Goal: Understand site structure: Grasp the organization and layout of the website

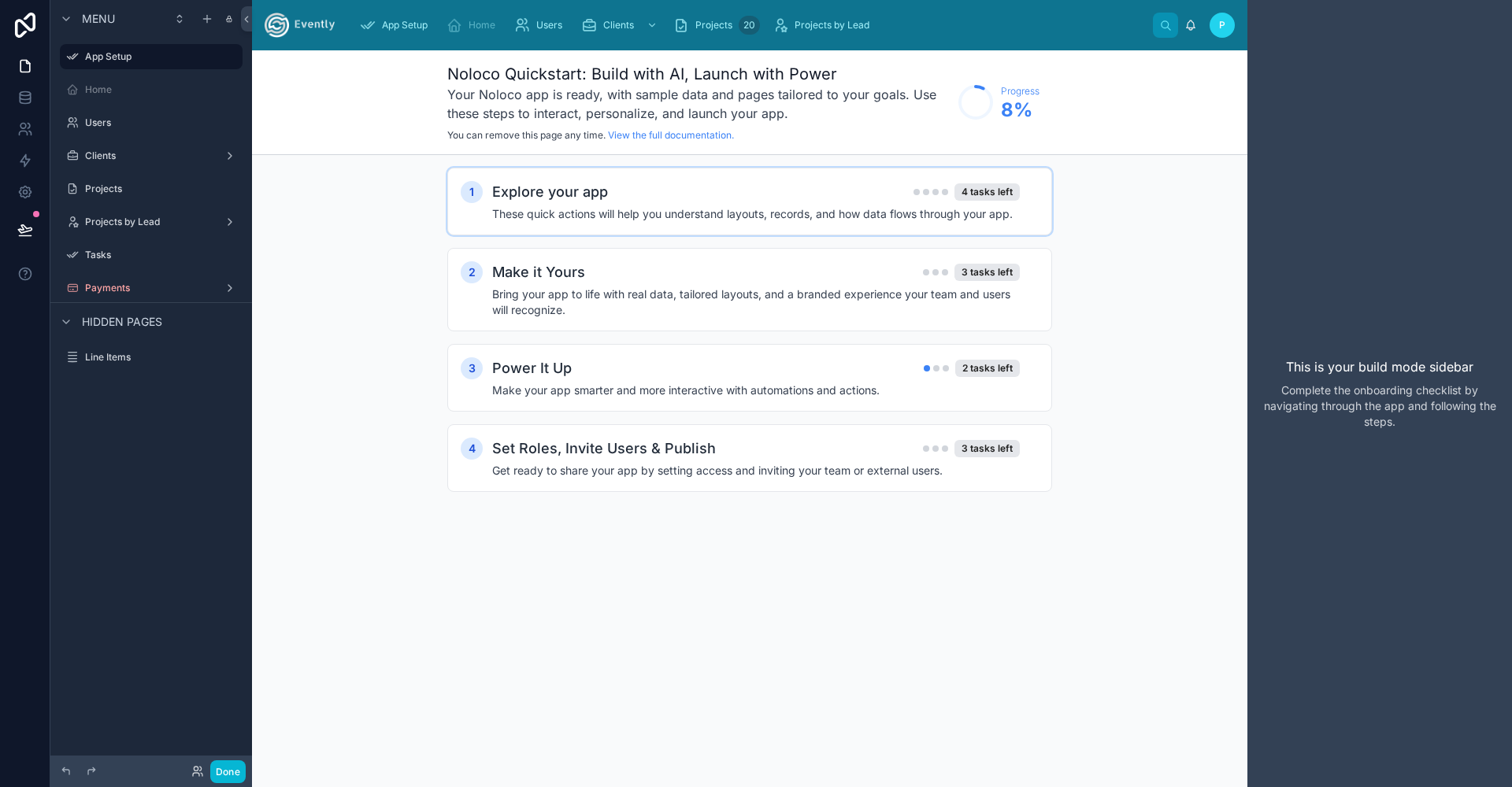
click at [615, 210] on h4 "These quick actions will help you understand layouts, records, and how data flo…" at bounding box center [756, 214] width 528 height 16
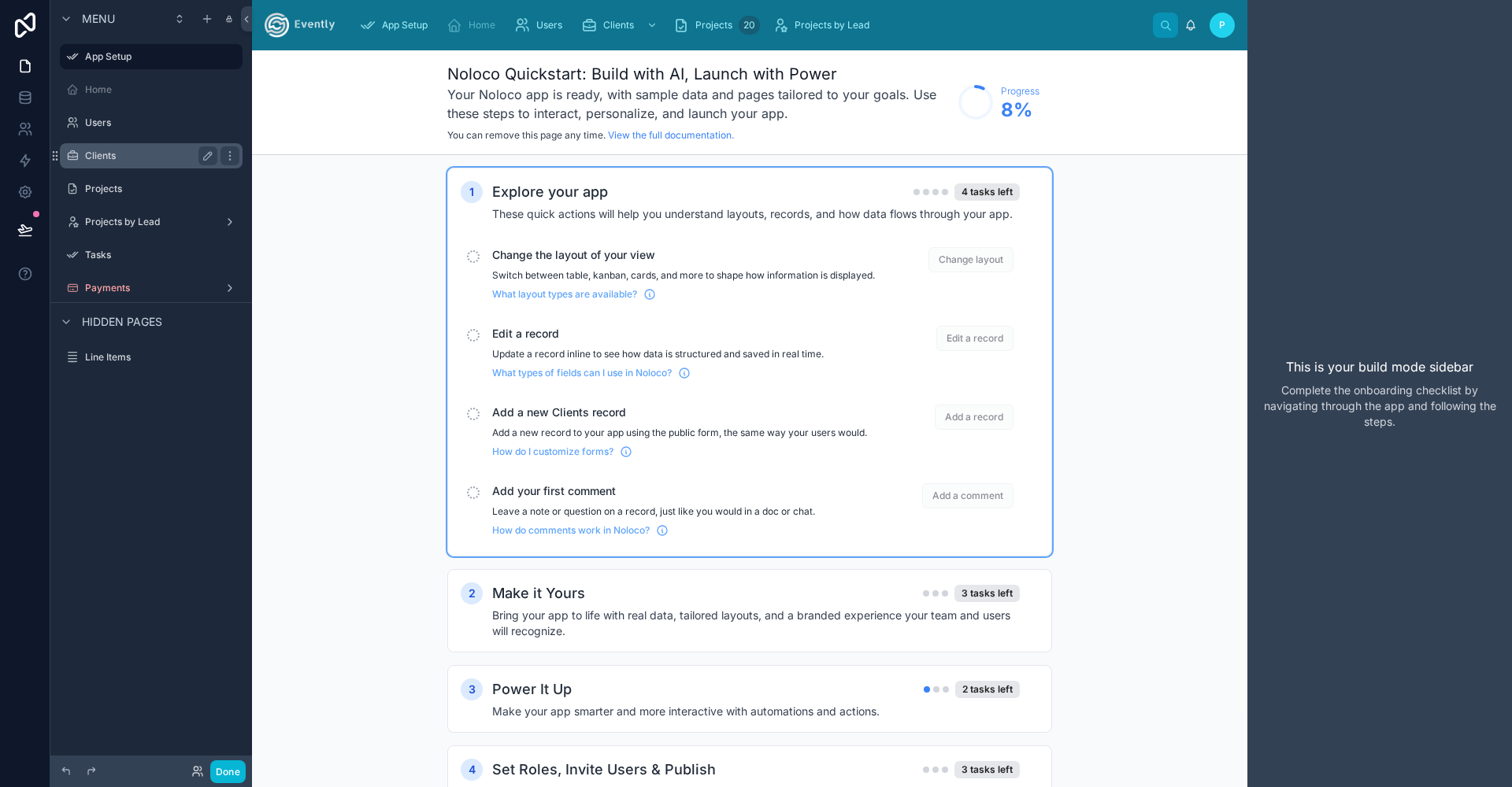
click at [141, 147] on div "Clients" at bounding box center [151, 156] width 132 height 19
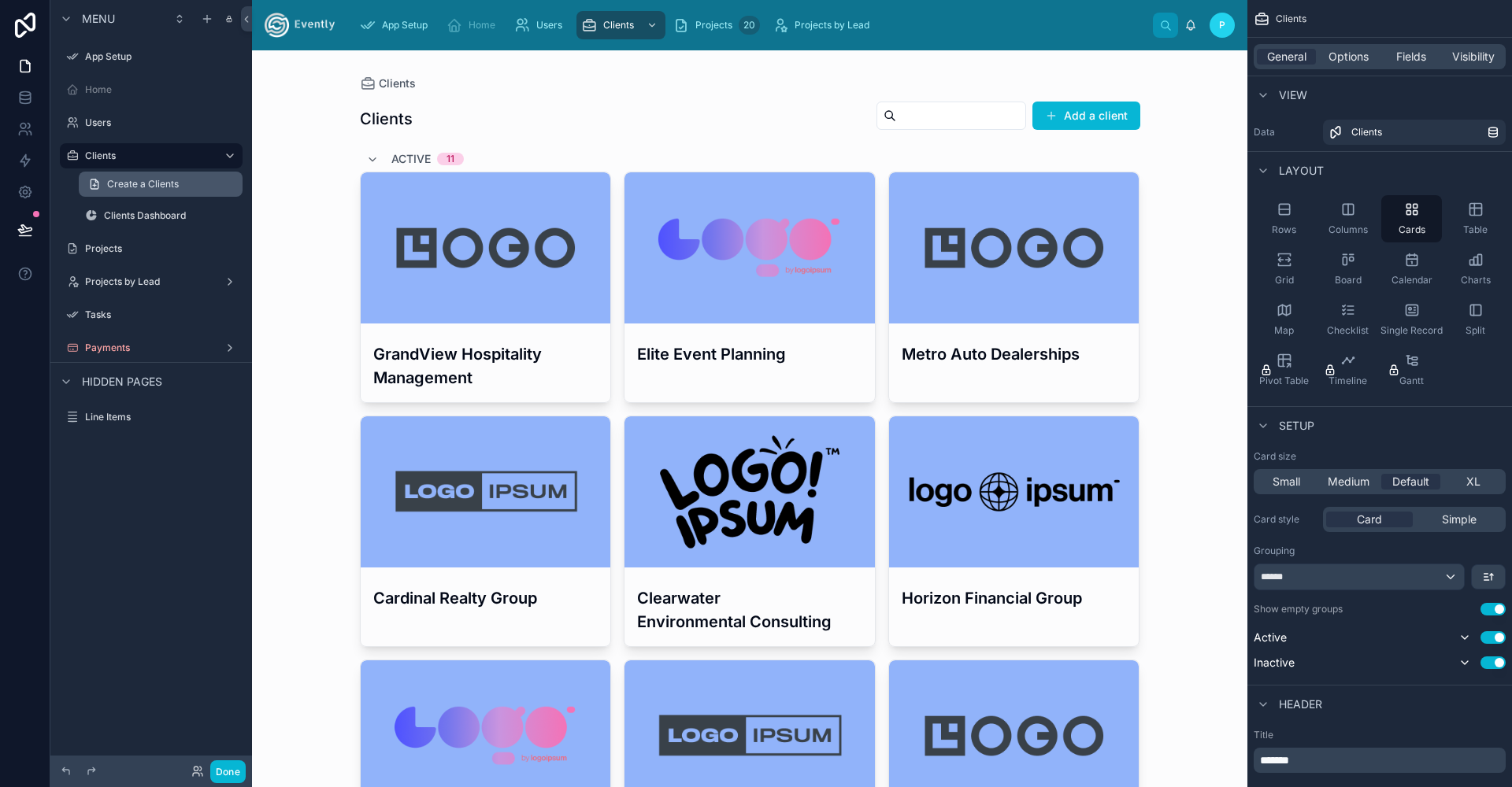
click at [132, 189] on span "Create a Clients" at bounding box center [142, 183] width 72 height 13
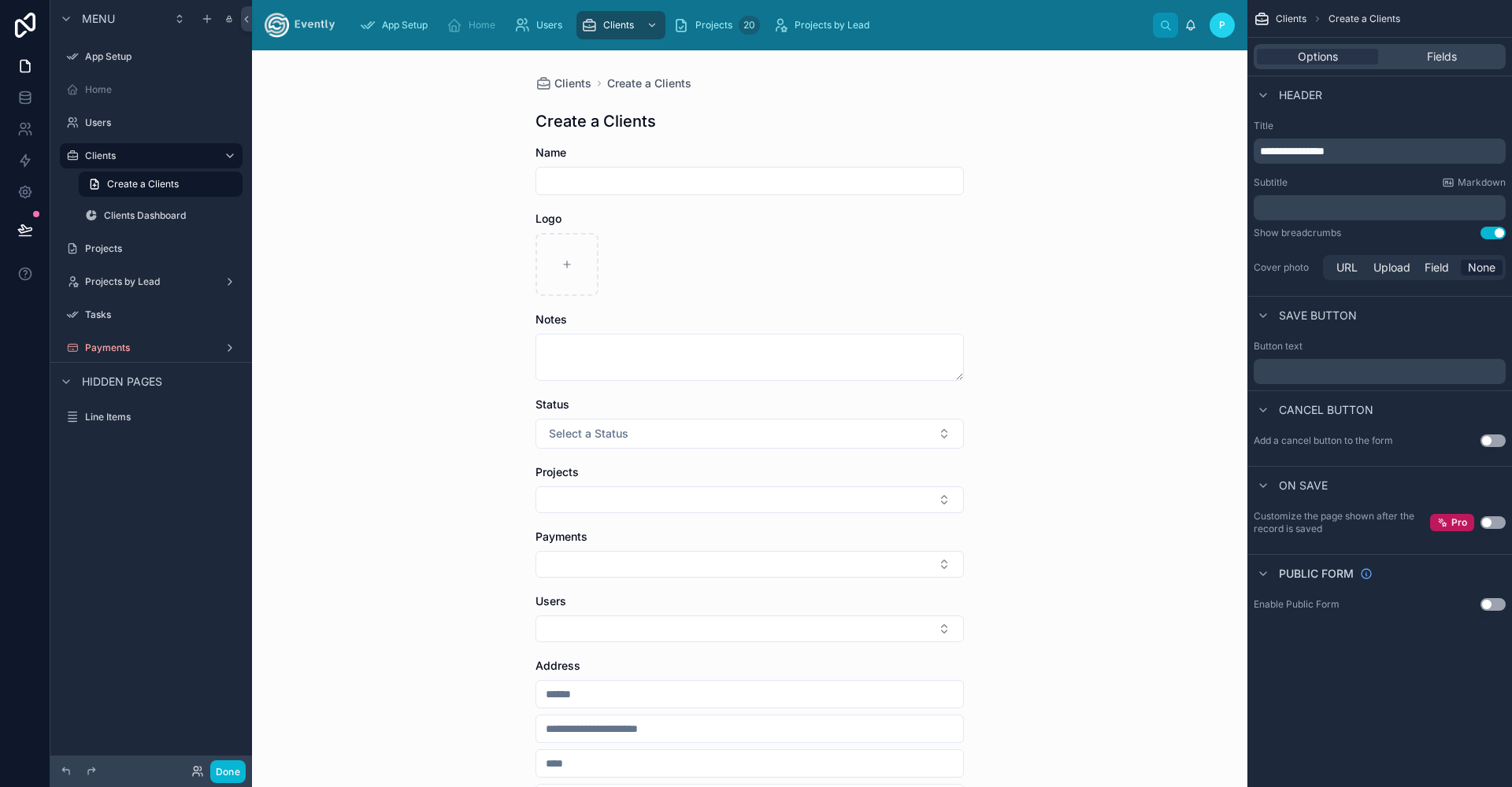
scroll to position [215, 0]
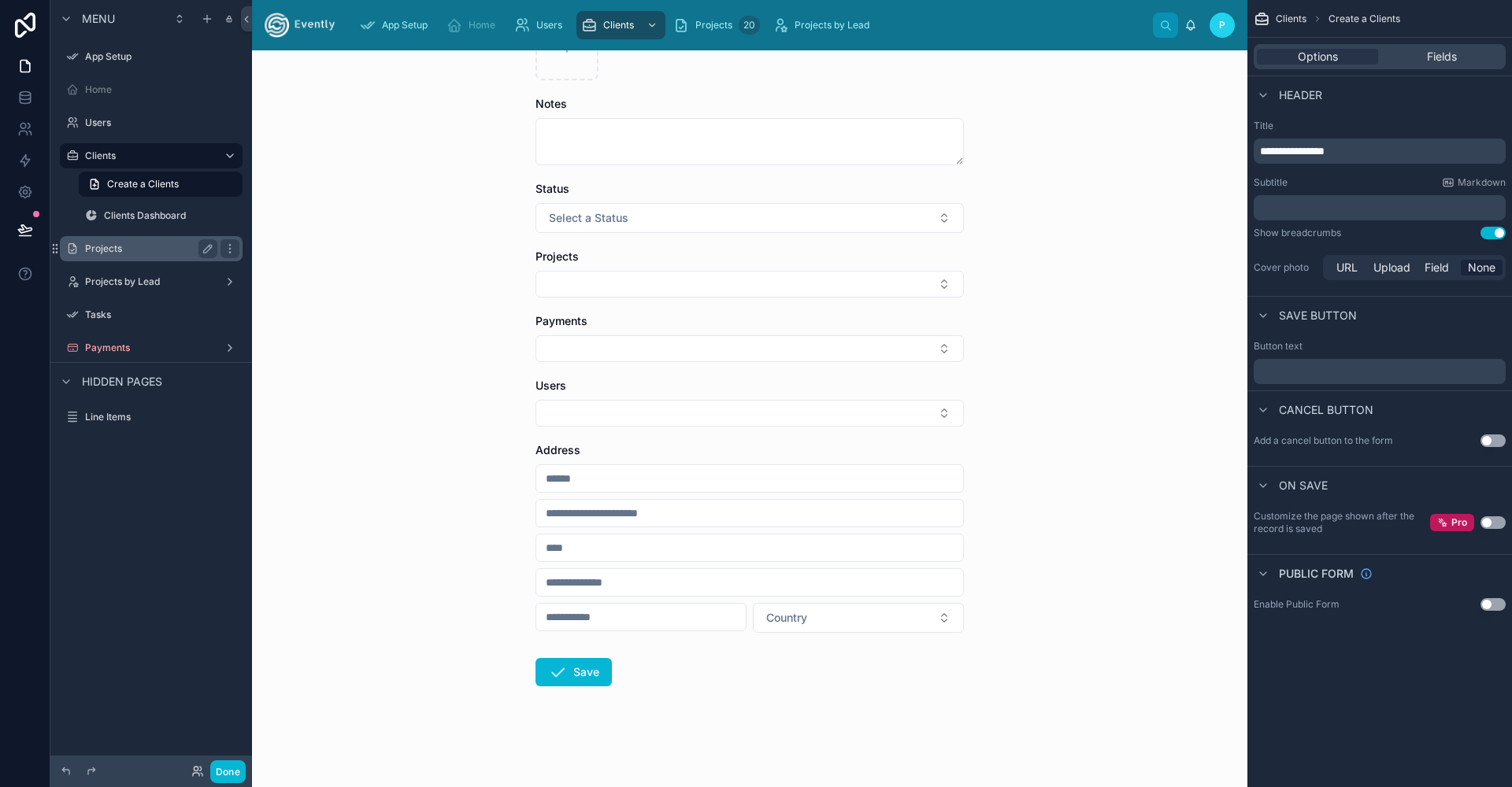
click at [153, 254] on label "Projects" at bounding box center [148, 248] width 126 height 13
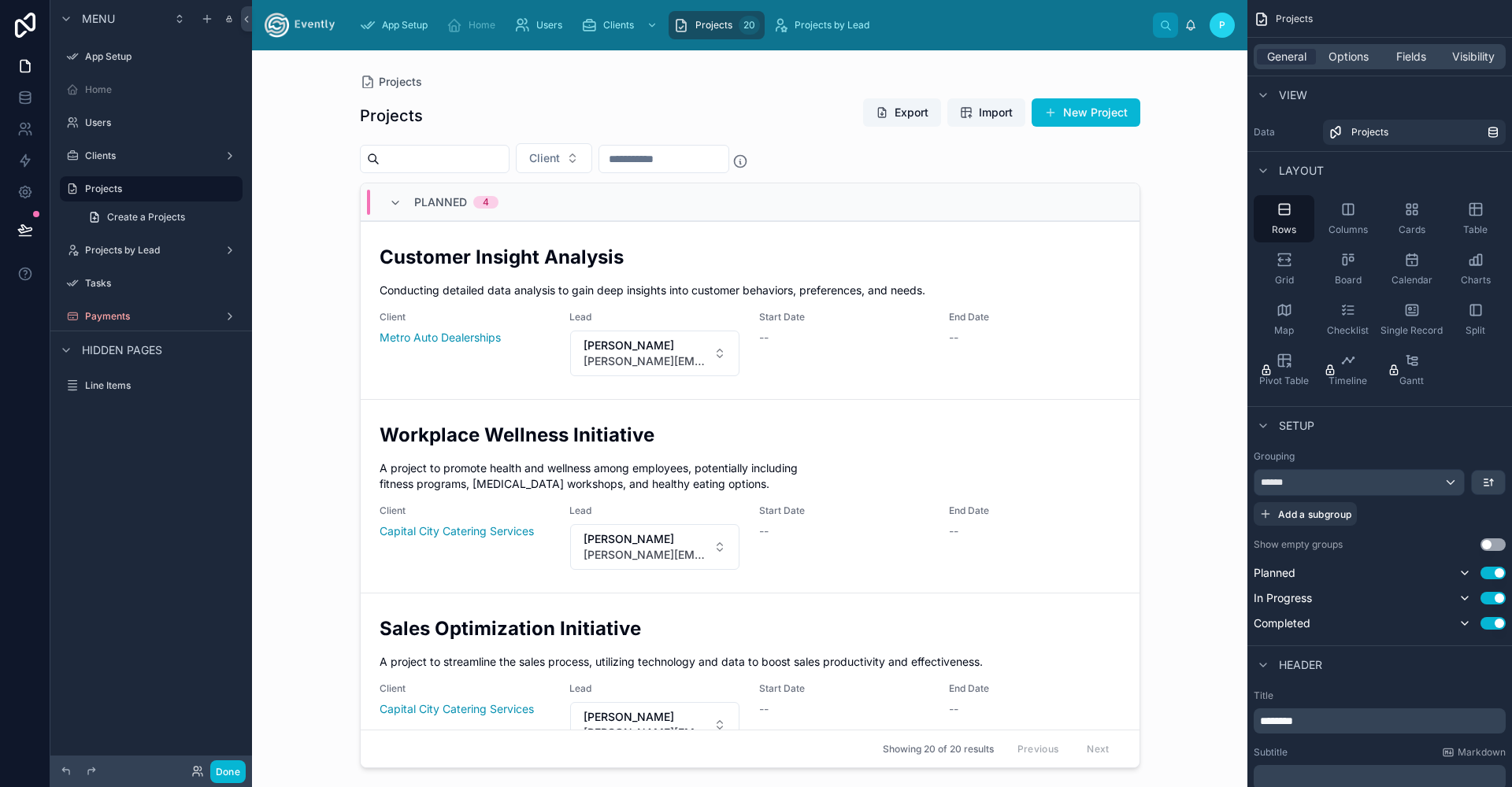
click at [111, 76] on div "Home" at bounding box center [151, 90] width 201 height 29
click at [109, 88] on label "Home" at bounding box center [148, 89] width 126 height 13
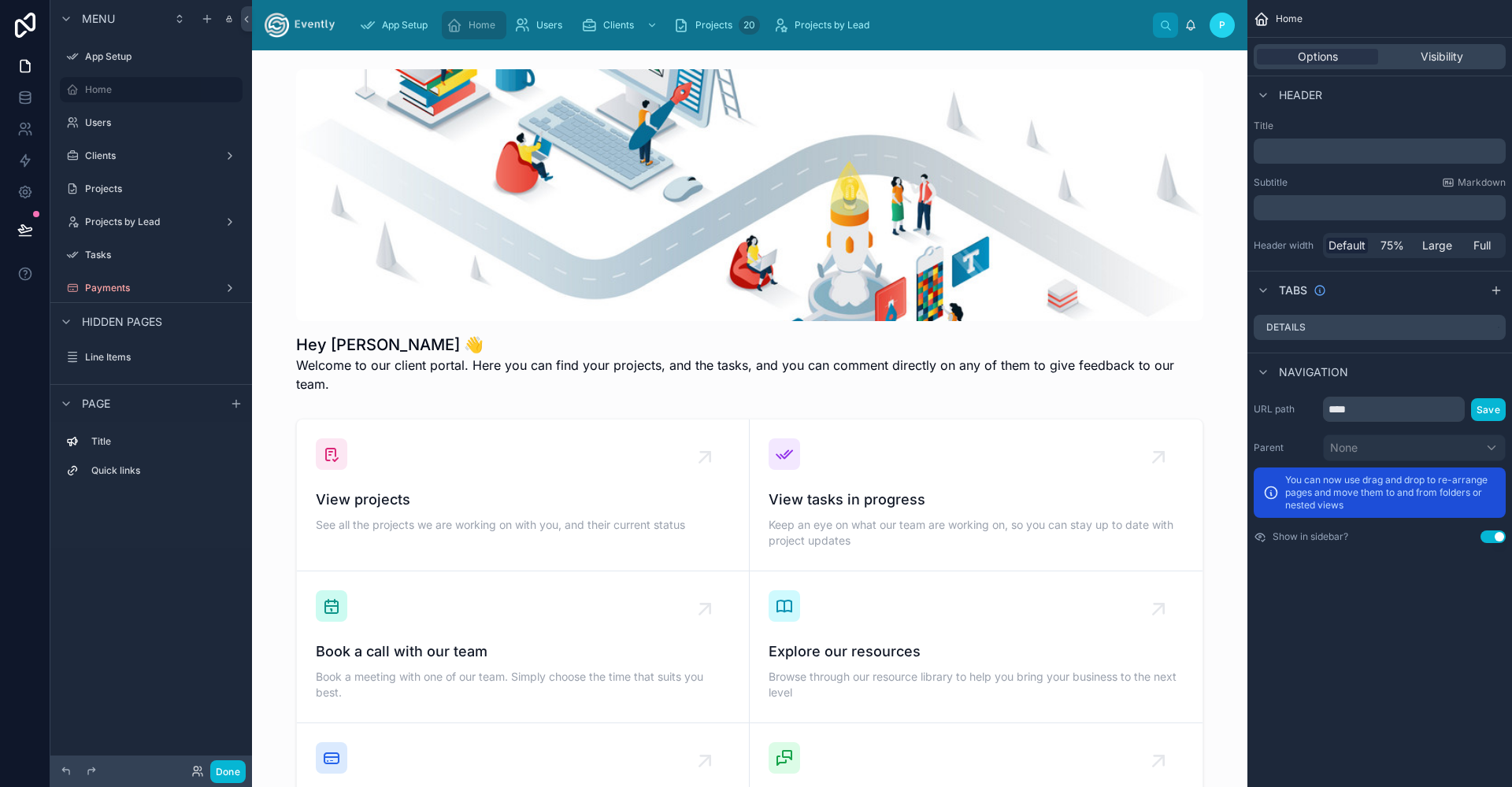
click at [391, 3] on div "App Setup Home Users Clients Projects 20 Projects by Lead P Przemysław" at bounding box center [749, 25] width 995 height 51
click at [395, 24] on span "App Setup" at bounding box center [405, 24] width 45 height 13
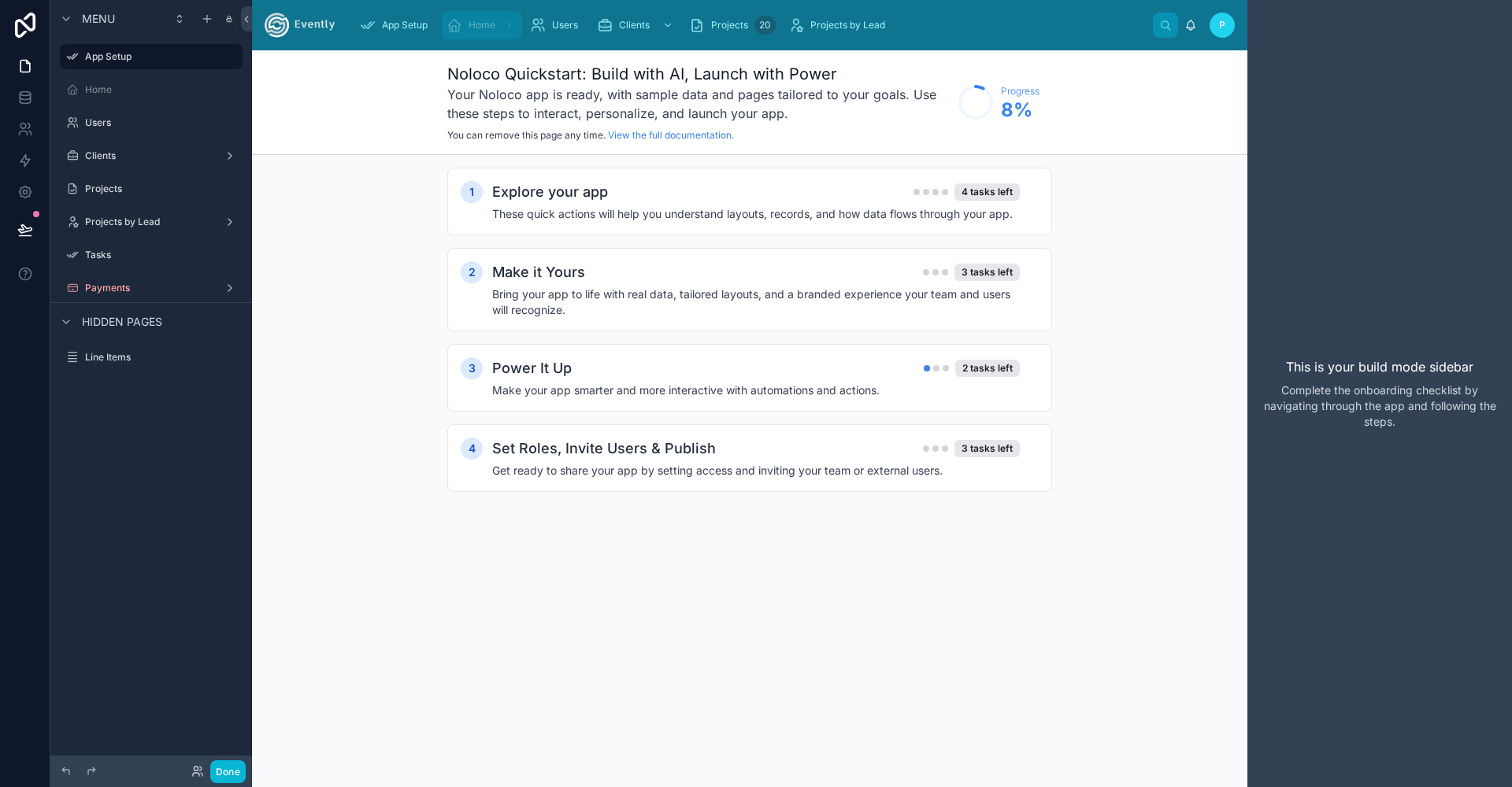
click at [448, 18] on icon "scrollable content" at bounding box center [454, 25] width 16 height 16
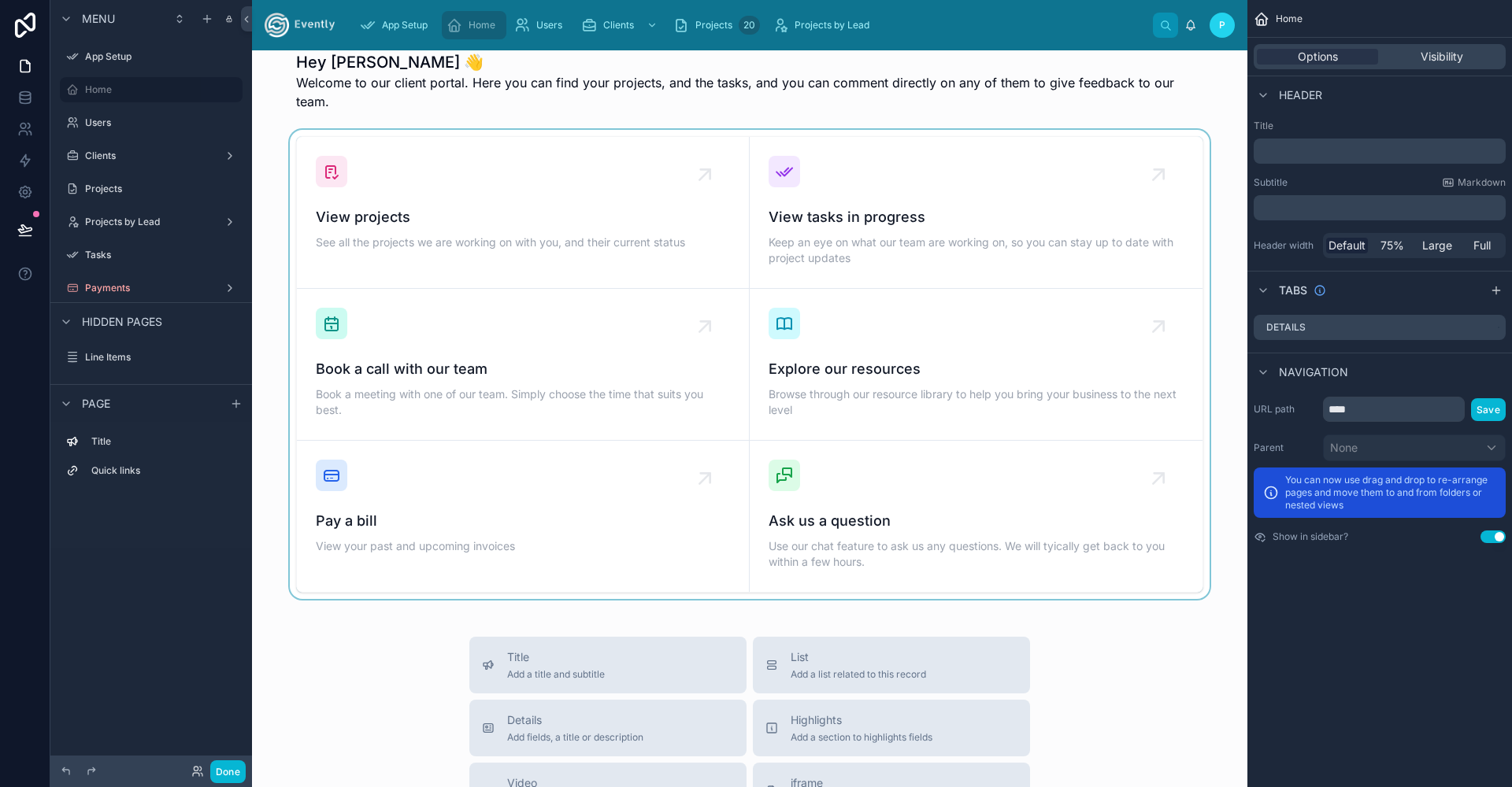
scroll to position [582, 0]
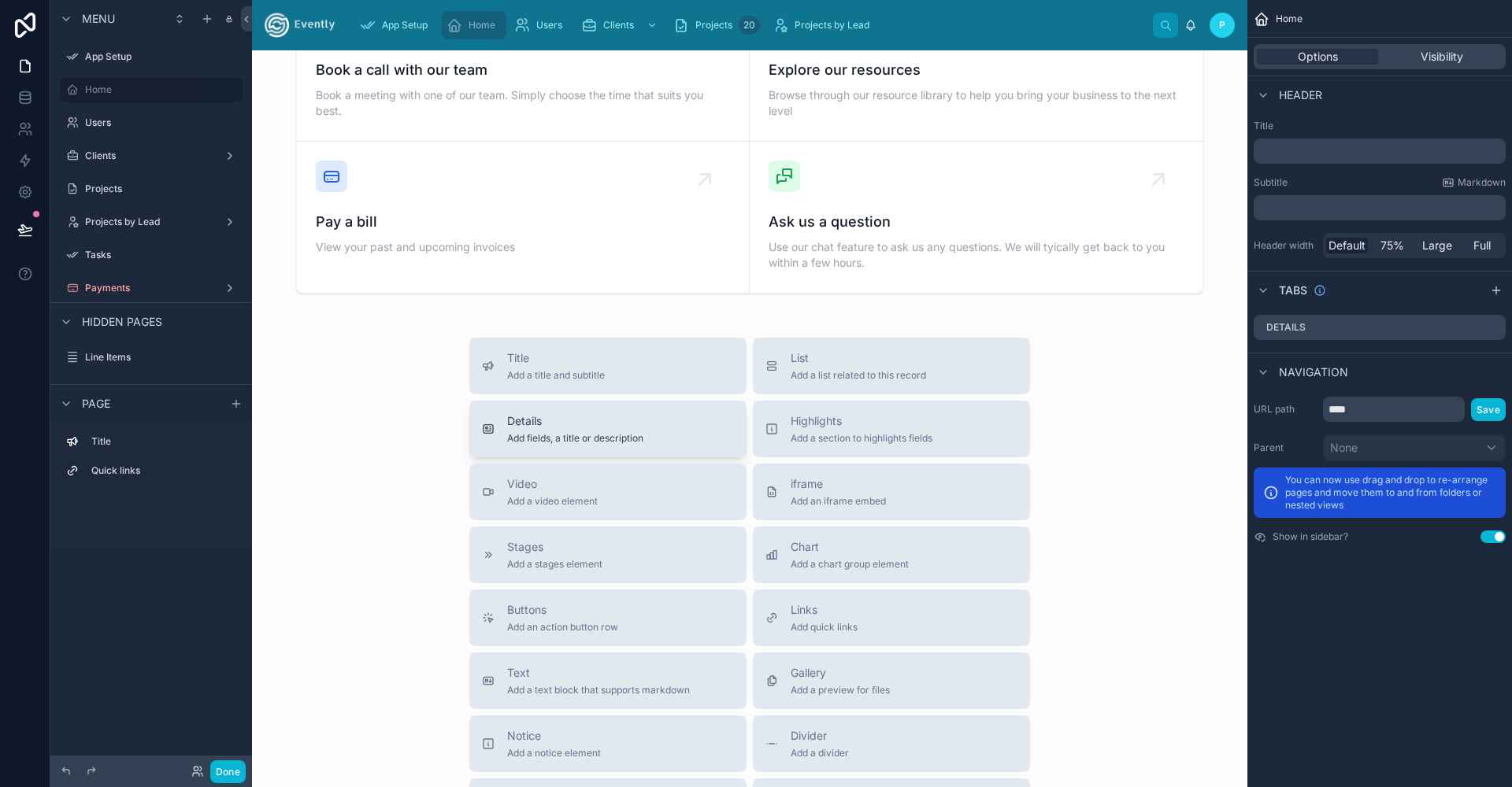
click at [606, 433] on span "Add fields, a title or description" at bounding box center [575, 439] width 136 height 13
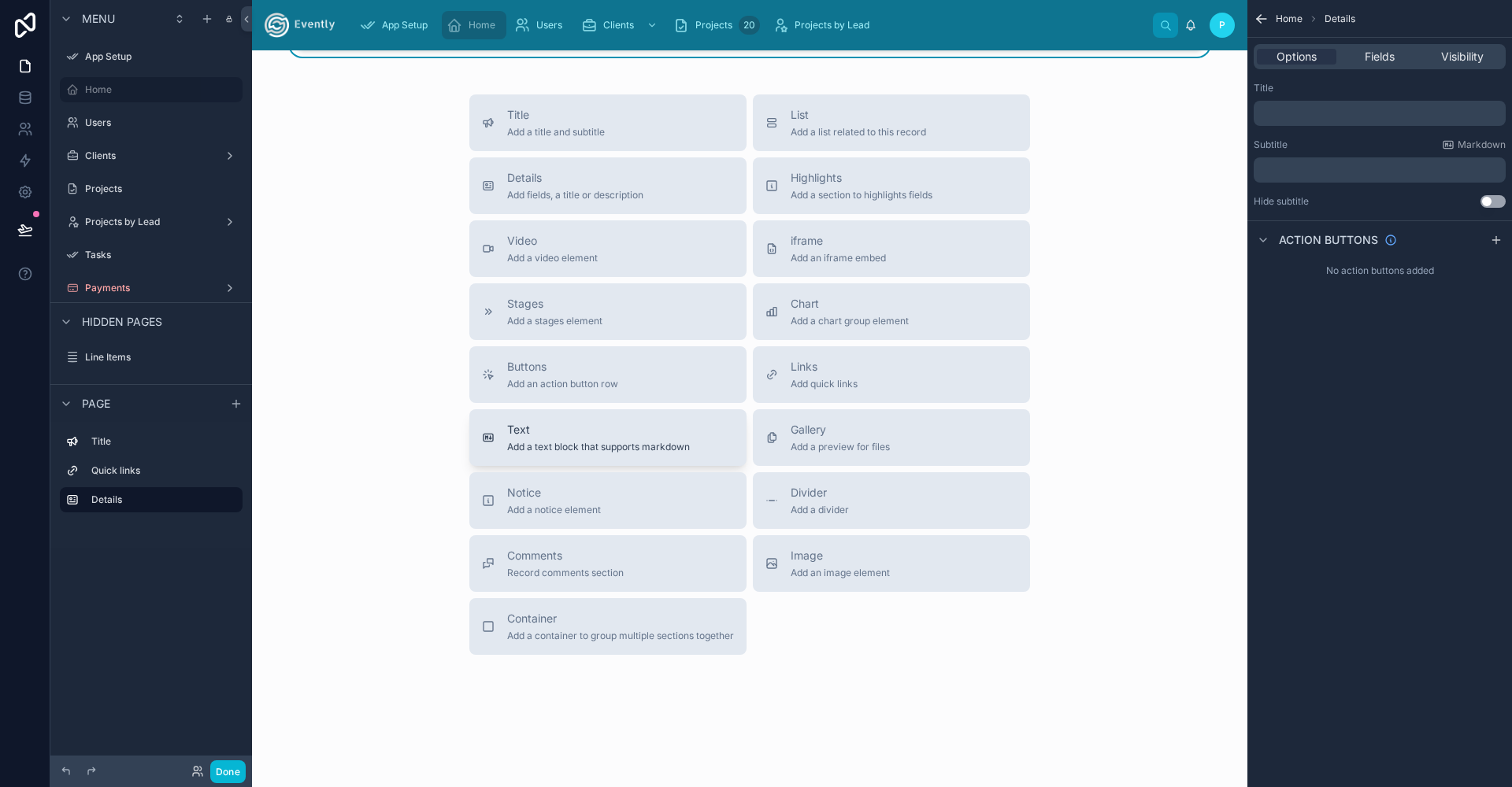
scroll to position [0, 0]
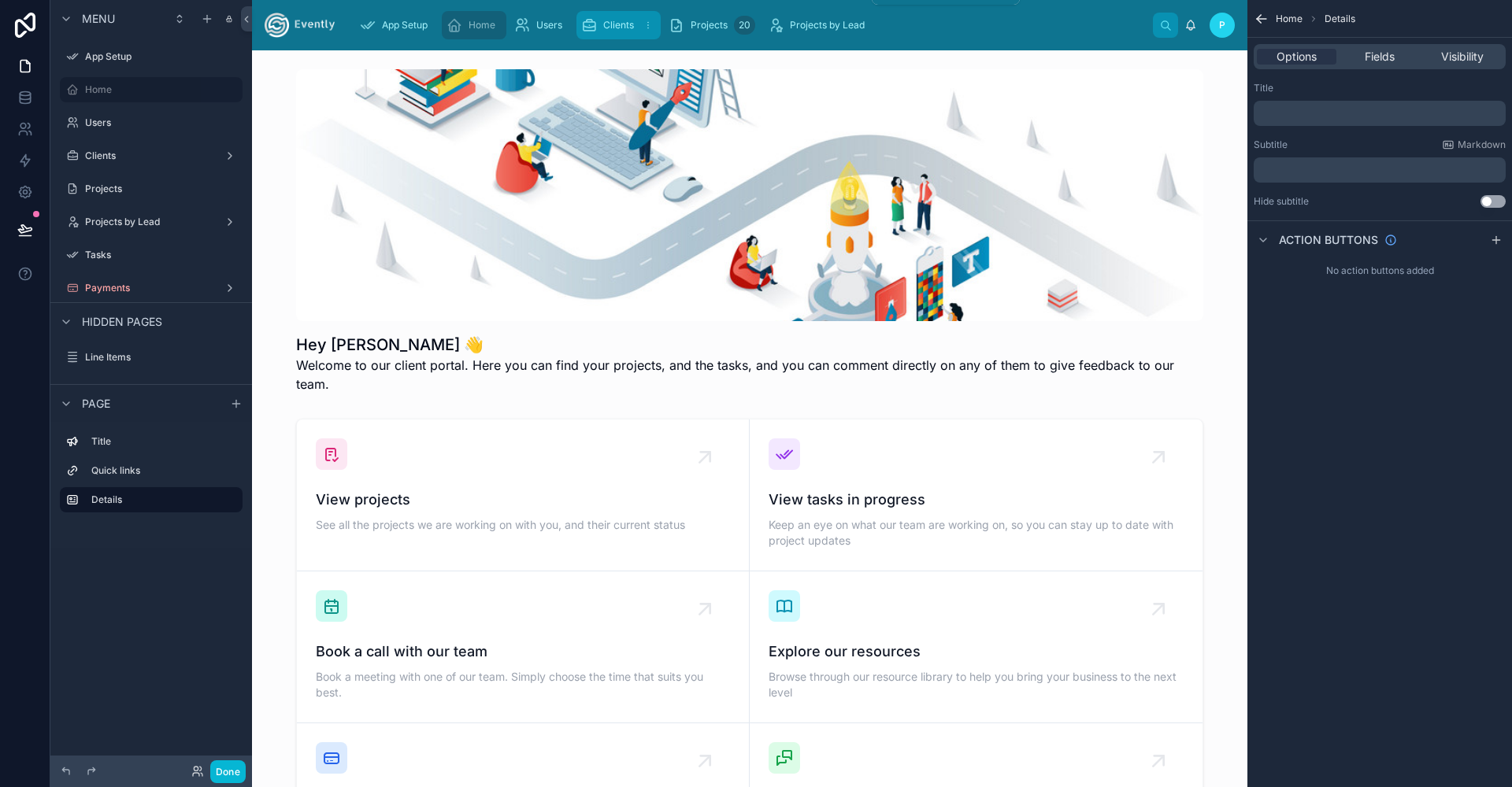
click at [661, 32] on link "Clients" at bounding box center [619, 25] width 84 height 29
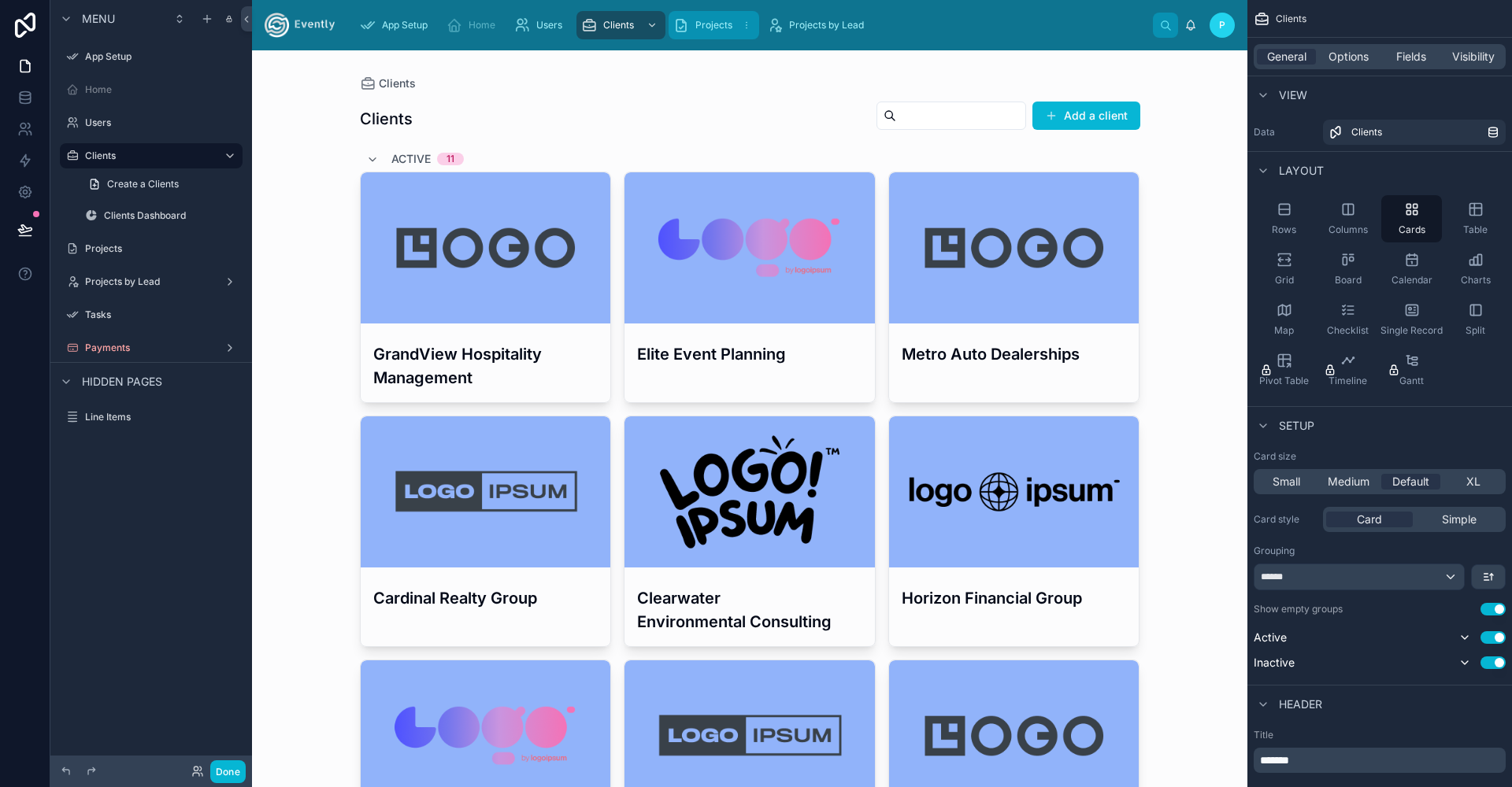
click at [733, 23] on div "Projects 20" at bounding box center [714, 25] width 81 height 25
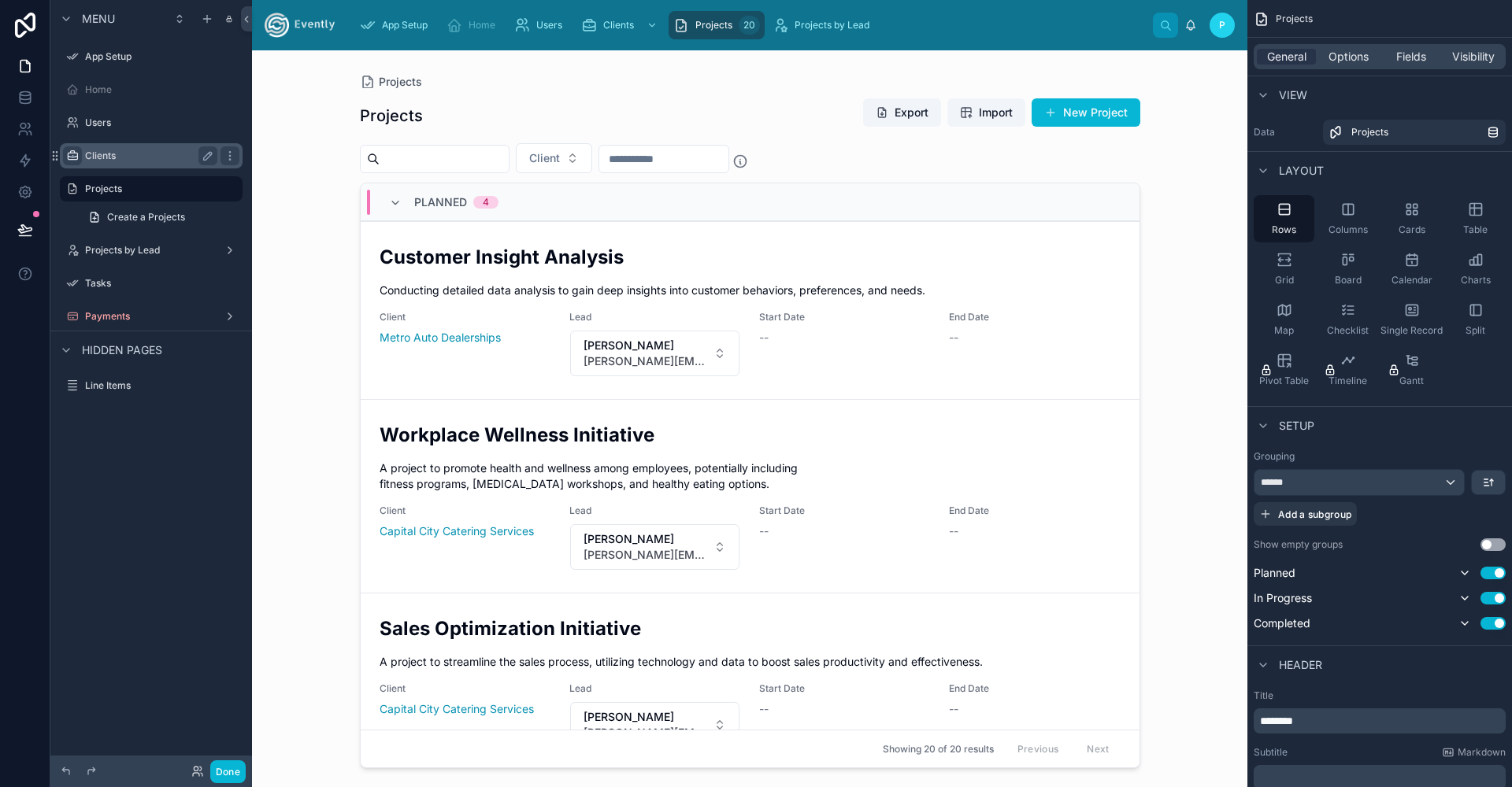
click at [80, 159] on div "scrollable content" at bounding box center [72, 156] width 19 height 19
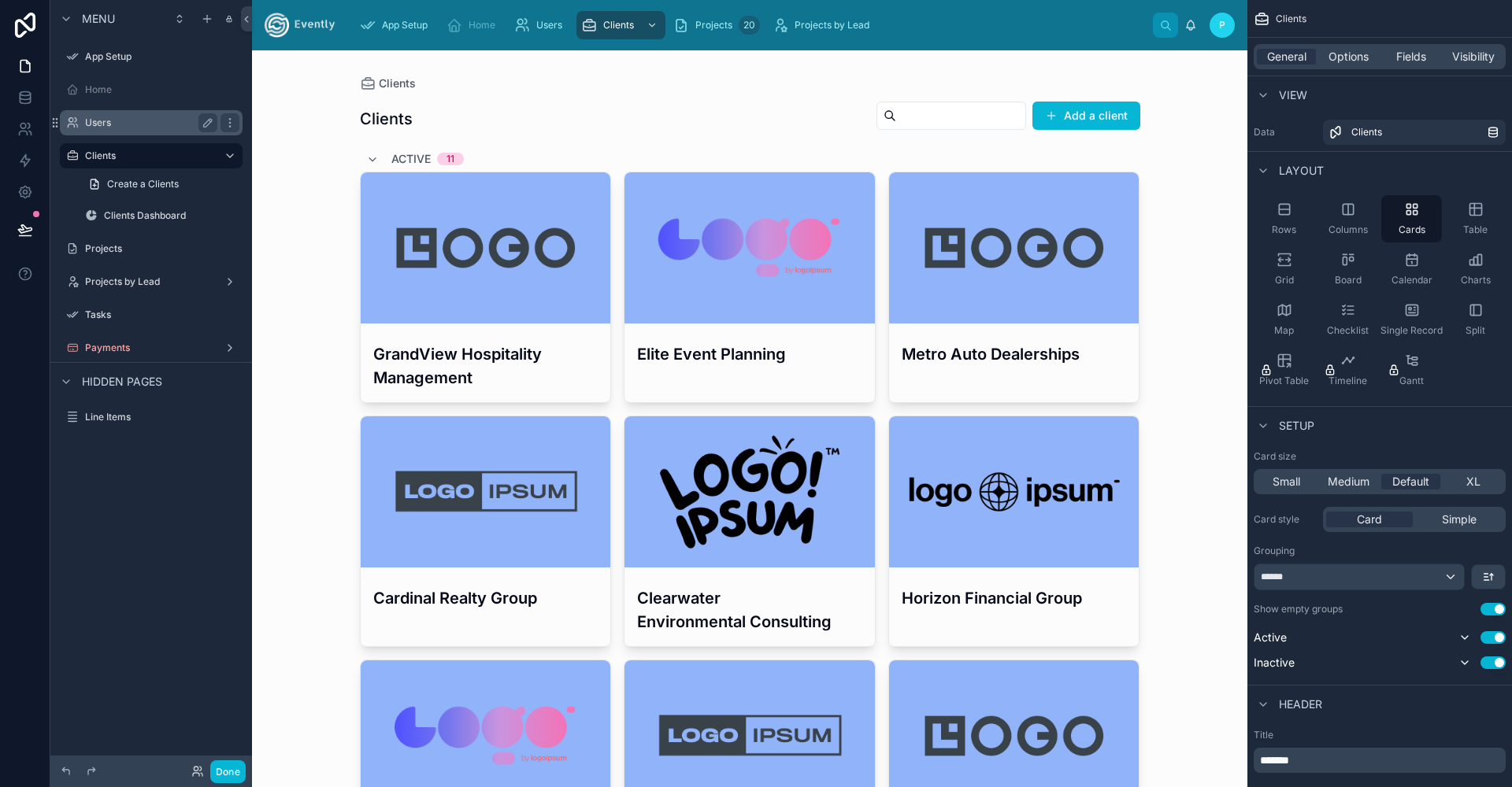
click at [126, 112] on div "Users" at bounding box center [152, 123] width 177 height 25
